Goal: Task Accomplishment & Management: Manage account settings

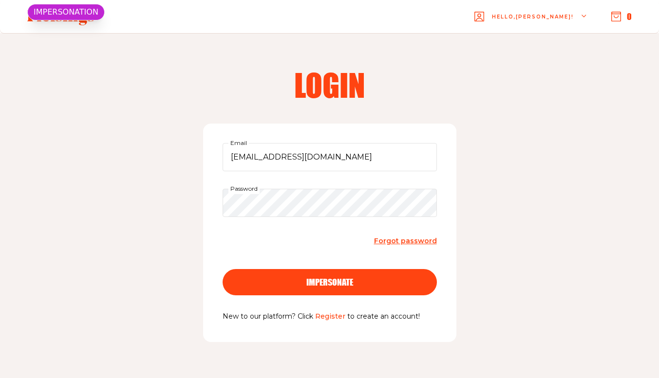
click at [304, 276] on button "impersonate" at bounding box center [330, 282] width 214 height 26
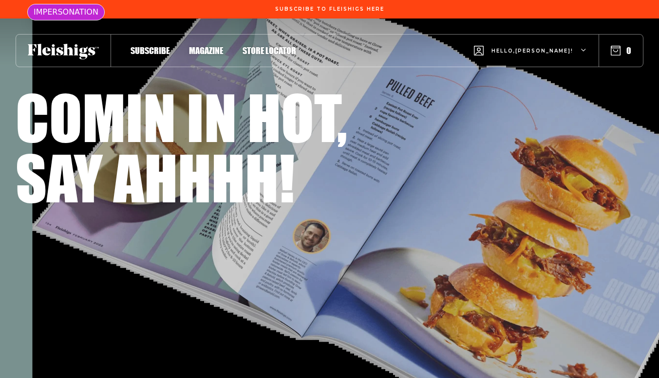
click at [551, 53] on span "Hello, Leslie !" at bounding box center [532, 58] width 82 height 23
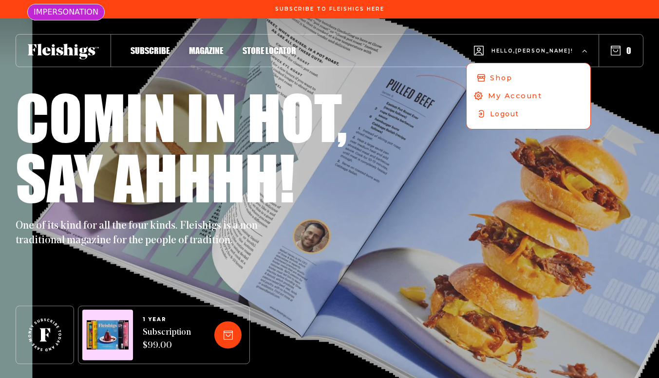
click at [542, 95] on span "My Account" at bounding box center [515, 96] width 54 height 11
